Goal: Task Accomplishment & Management: Complete application form

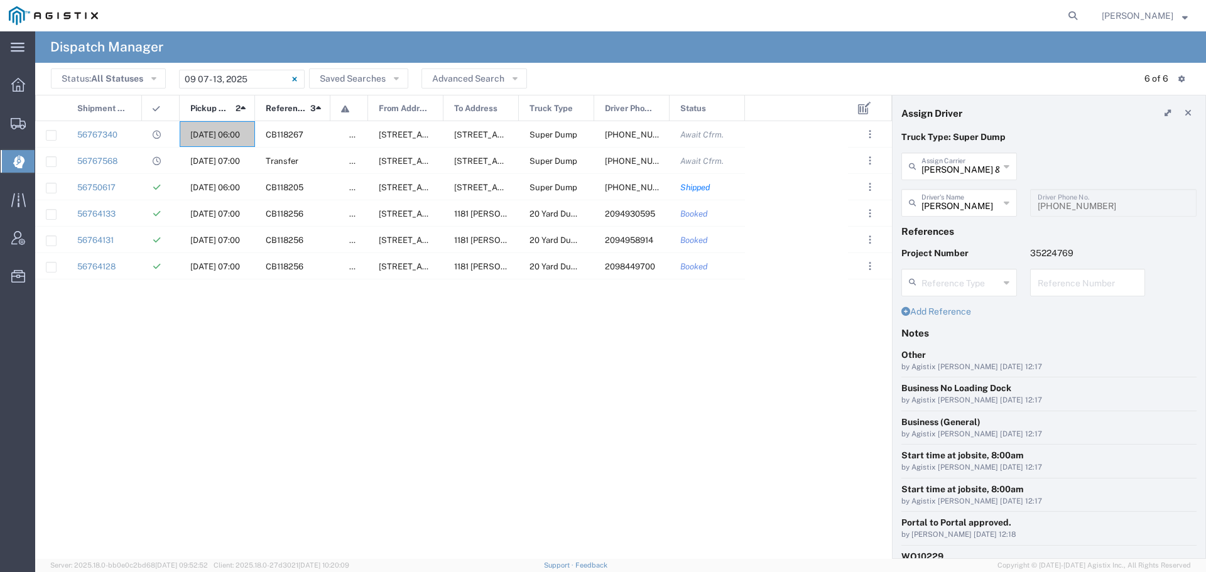
scroll to position [85, 0]
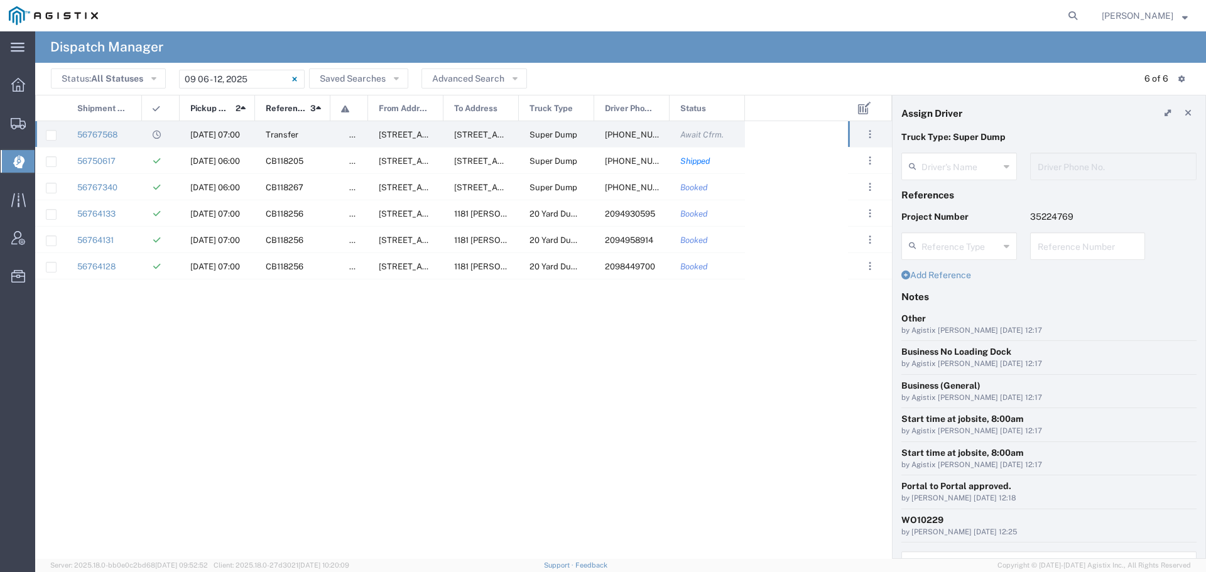
type input "[PERSON_NAME]"
type input "[PHONE_NUMBER]"
